Goal: Information Seeking & Learning: Find specific fact

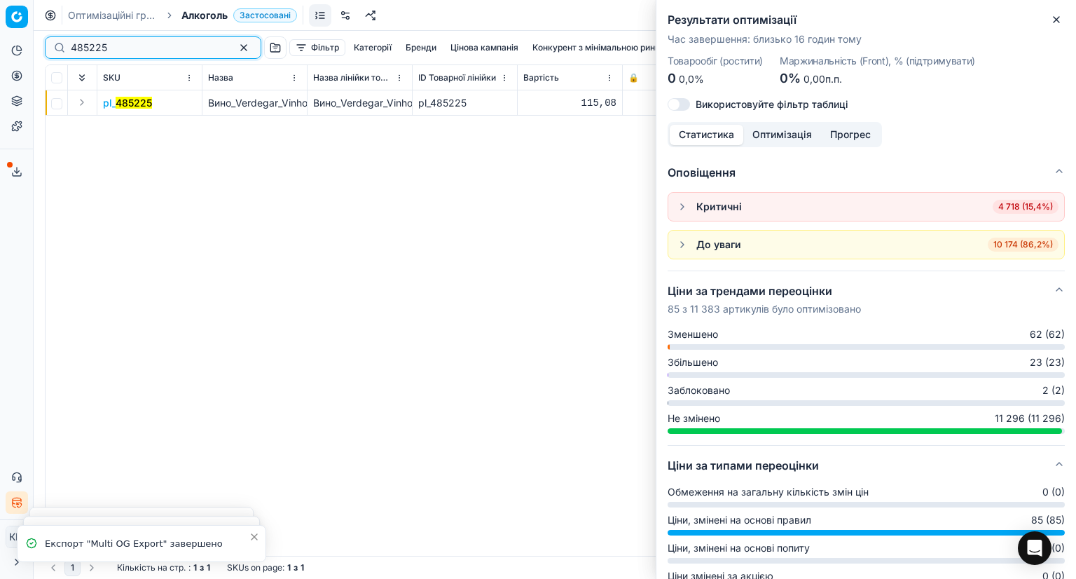
click at [96, 51] on input "485225" at bounding box center [147, 48] width 153 height 14
paste input "7869"
type input "478695"
click at [143, 42] on input "478695" at bounding box center [147, 48] width 153 height 14
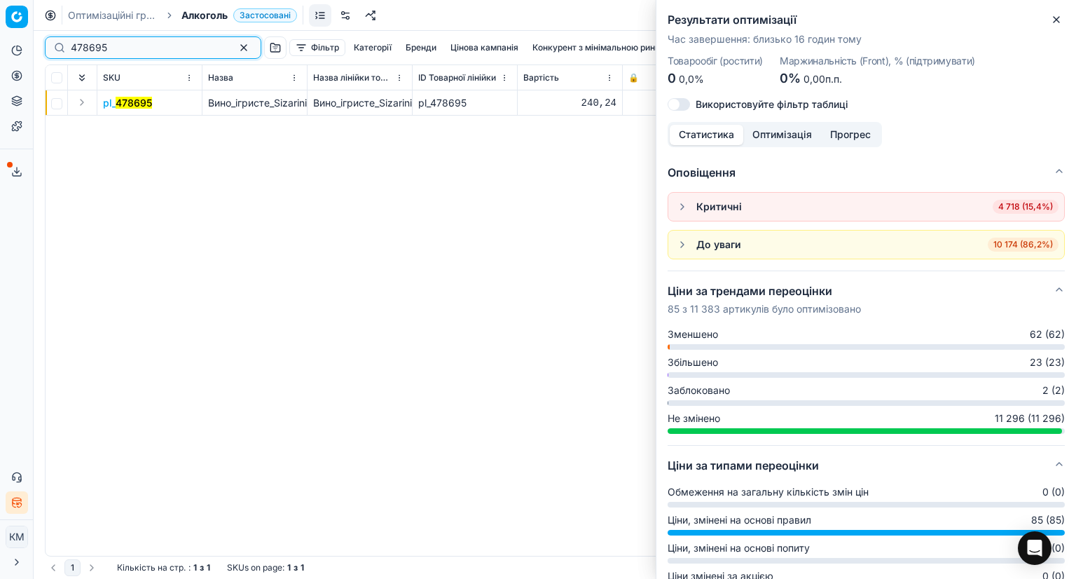
drag, startPoint x: 143, startPoint y: 42, endPoint x: 131, endPoint y: 48, distance: 13.2
click at [142, 43] on input "478695" at bounding box center [147, 48] width 153 height 14
click at [120, 104] on mark "478695" at bounding box center [134, 103] width 36 height 12
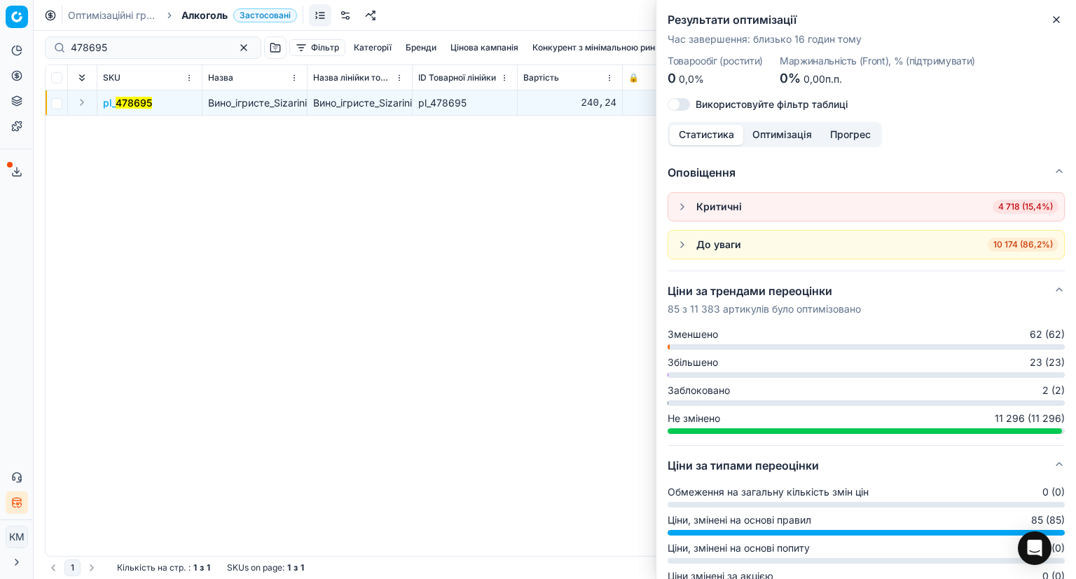
click at [144, 104] on mark "478695" at bounding box center [134, 103] width 36 height 12
drag, startPoint x: 1058, startPoint y: 18, endPoint x: 1037, endPoint y: 20, distance: 21.9
click at [1058, 18] on icon "button" at bounding box center [1056, 19] width 11 height 11
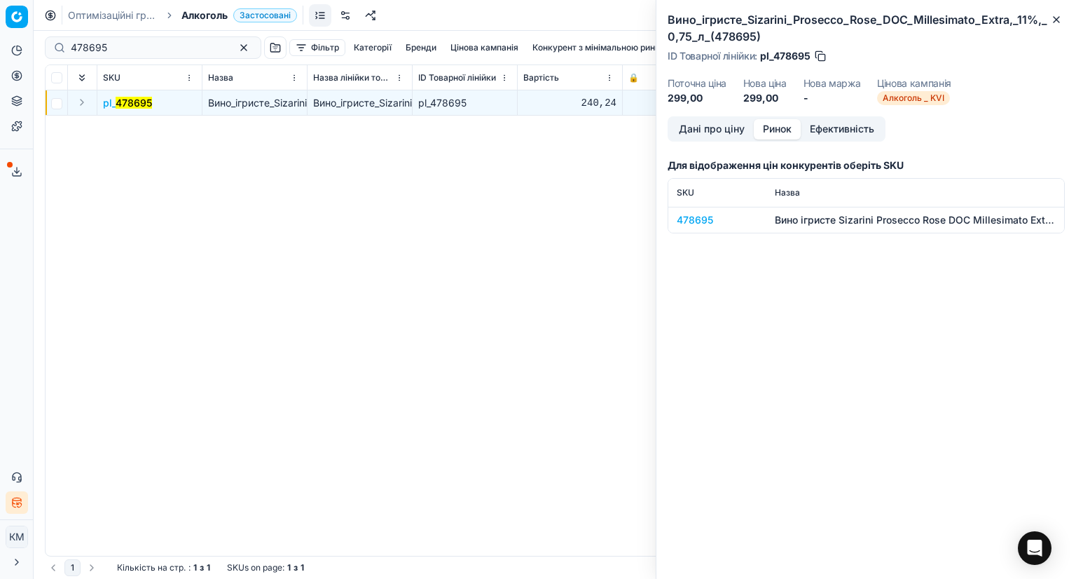
click at [771, 130] on button "Ринок" at bounding box center [777, 129] width 47 height 20
click at [694, 219] on div "478695" at bounding box center [717, 220] width 81 height 14
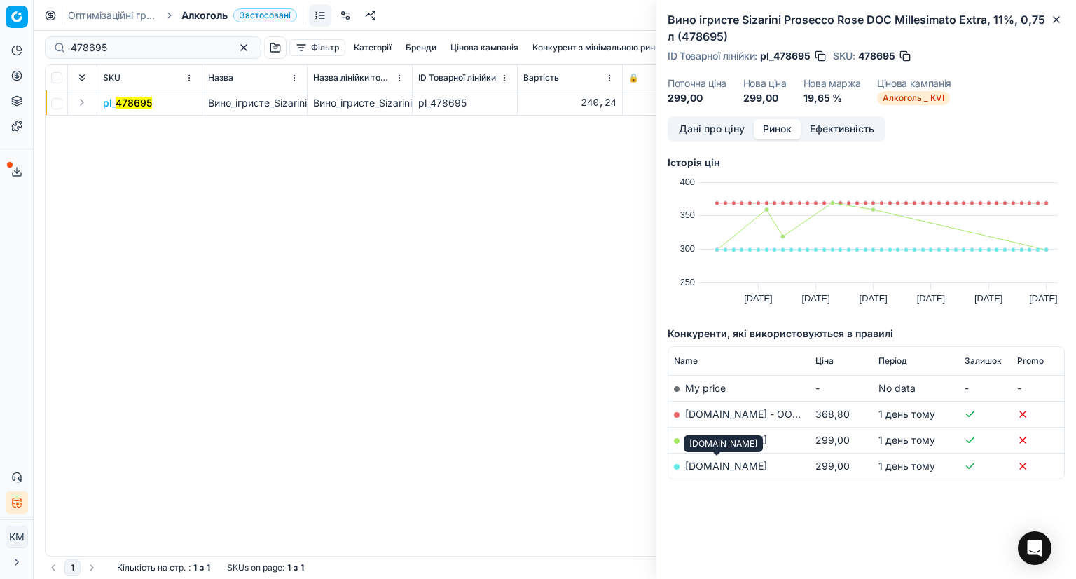
click at [733, 463] on link "[DOMAIN_NAME]" at bounding box center [726, 466] width 82 height 12
